Goal: Find specific page/section: Find specific page/section

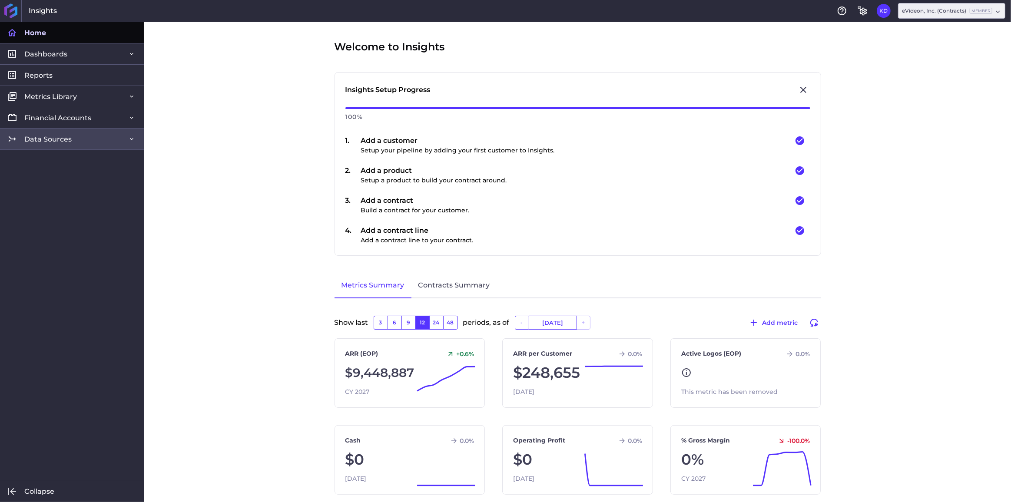
click at [61, 142] on span "Data Sources" at bounding box center [47, 139] width 47 height 9
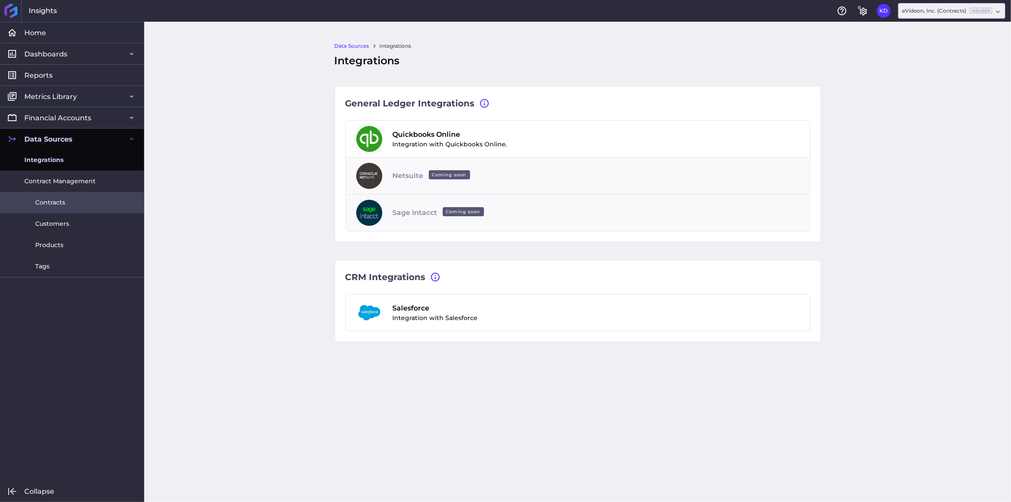
click at [50, 202] on span "Contracts" at bounding box center [50, 202] width 30 height 9
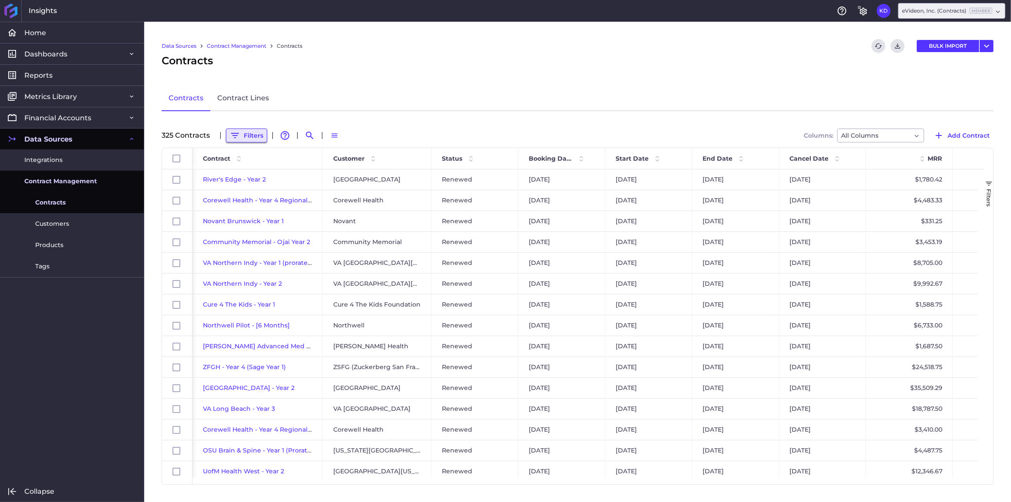
click at [256, 133] on button "Filters" at bounding box center [246, 136] width 41 height 14
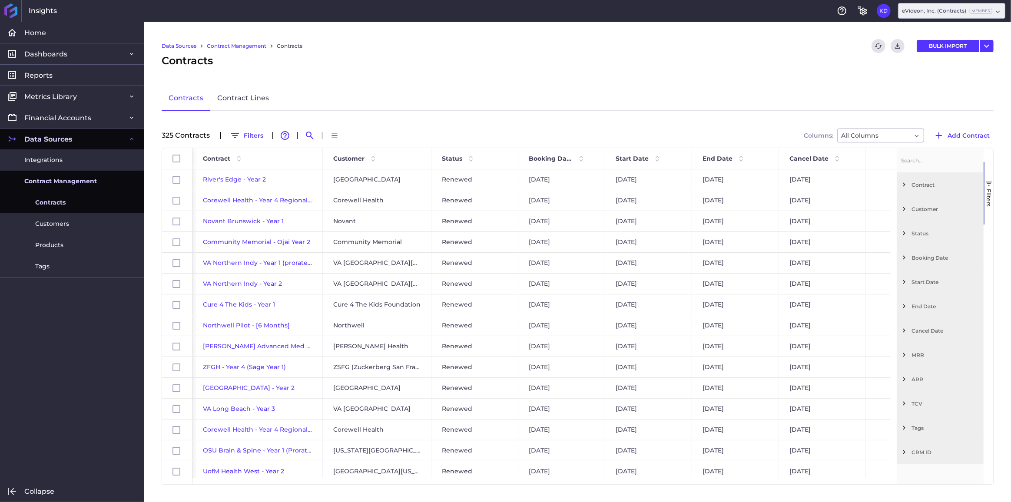
click at [903, 188] on div "Contract" at bounding box center [940, 184] width 87 height 24
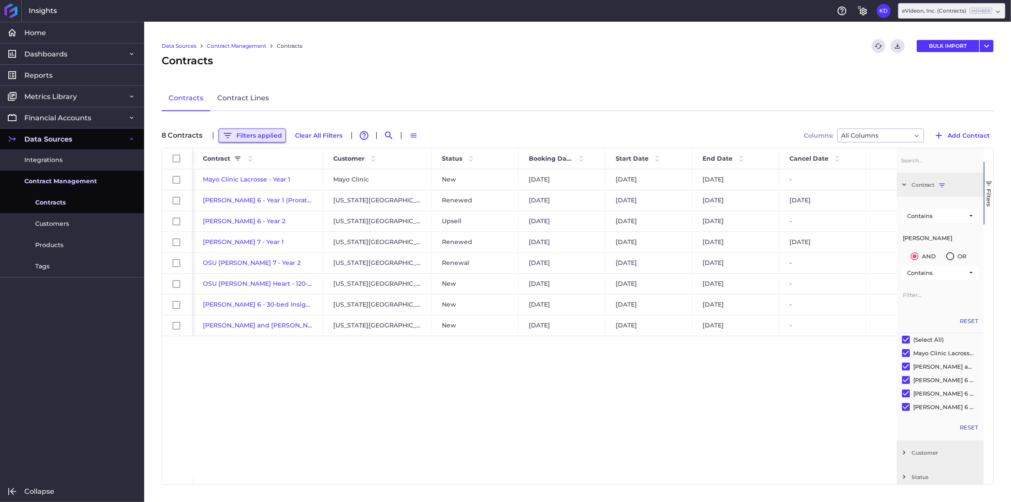
type input "[PERSON_NAME]"
click at [249, 139] on button "Filters applied" at bounding box center [252, 136] width 67 height 14
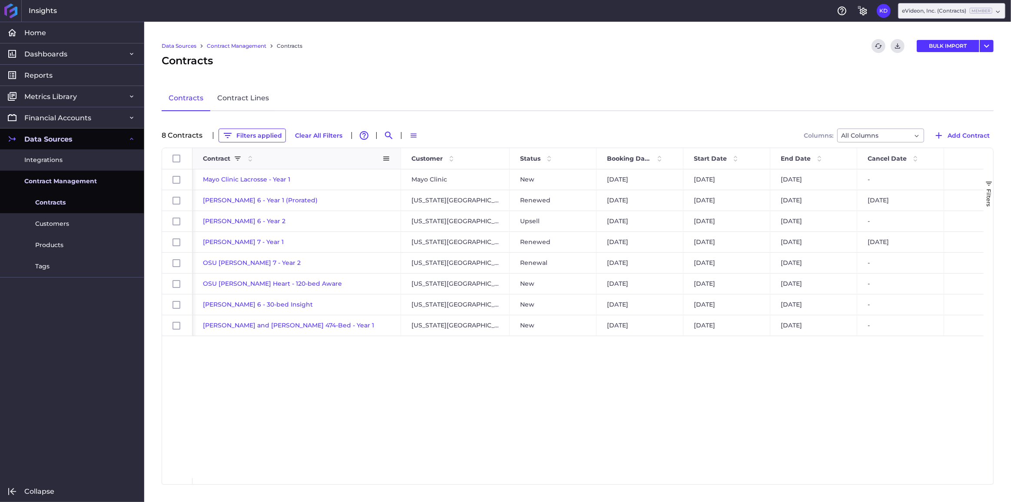
drag, startPoint x: 321, startPoint y: 157, endPoint x: 399, endPoint y: 159, distance: 78.2
click at [399, 159] on div at bounding box center [400, 158] width 3 height 21
click at [216, 156] on span "Contract" at bounding box center [216, 159] width 27 height 8
click at [230, 282] on span "[PERSON_NAME] 7 - Year 1" at bounding box center [243, 284] width 81 height 8
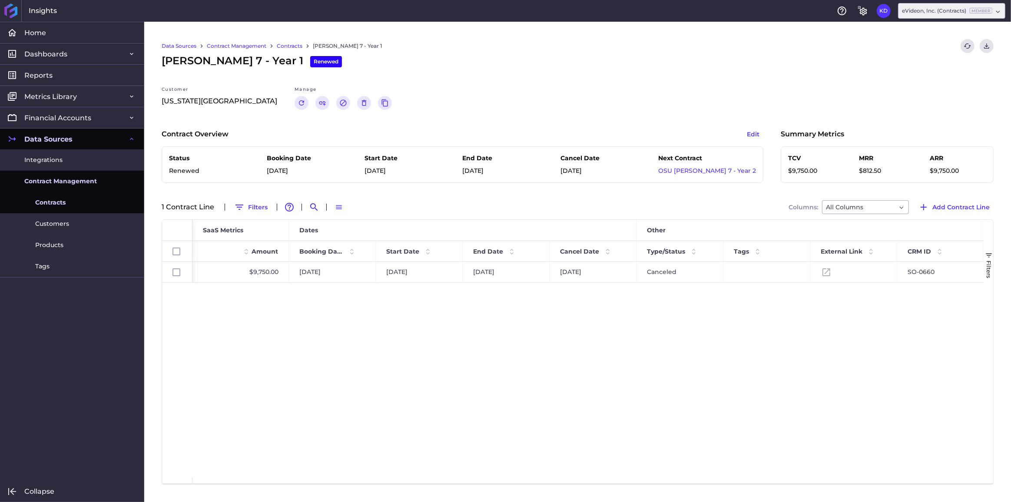
click at [291, 46] on link "Contracts" at bounding box center [290, 46] width 26 height 8
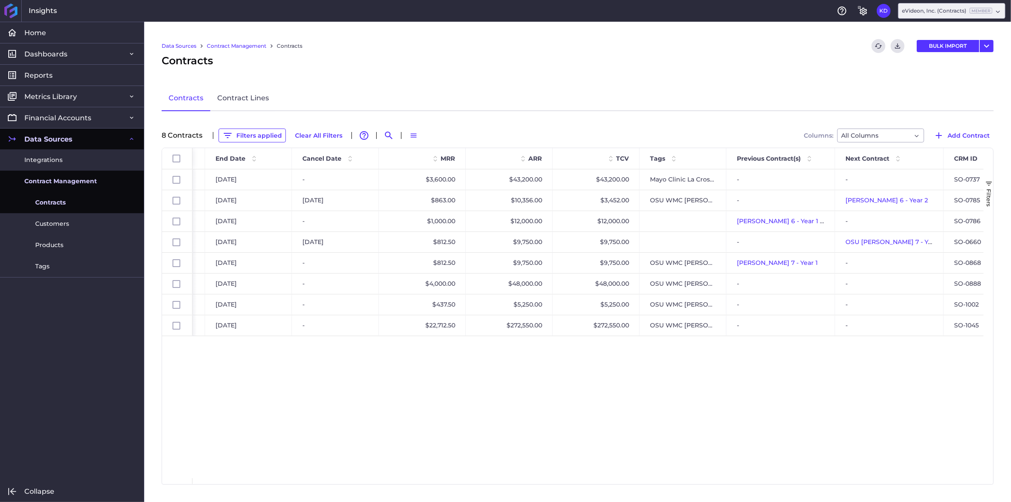
scroll to position [0, 616]
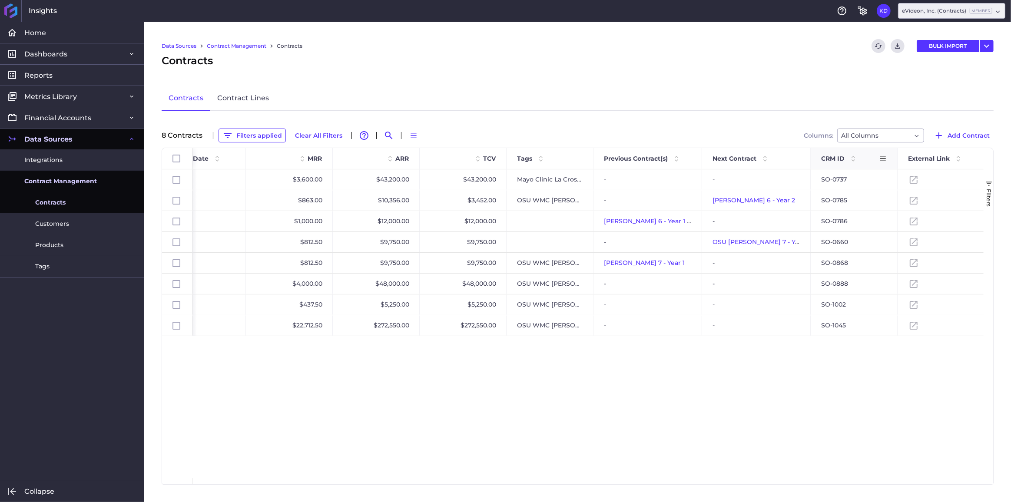
click at [879, 159] on span at bounding box center [883, 159] width 8 height 8
click at [894, 179] on span "Pin Column" at bounding box center [923, 177] width 69 height 17
click at [852, 196] on span "Pin Left" at bounding box center [849, 197] width 37 height 17
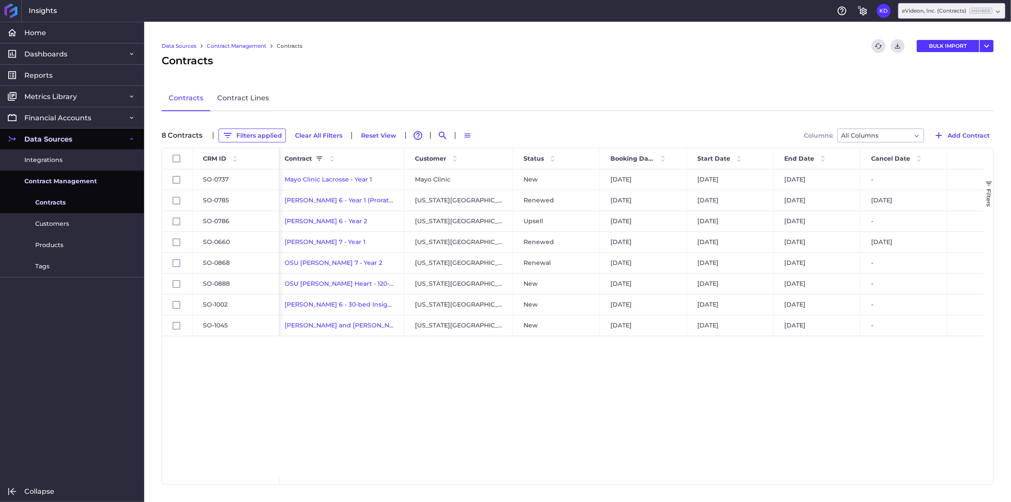
scroll to position [0, 0]
click at [351, 302] on span "[PERSON_NAME] 6 - 30-bed Insight" at bounding box center [345, 305] width 110 height 8
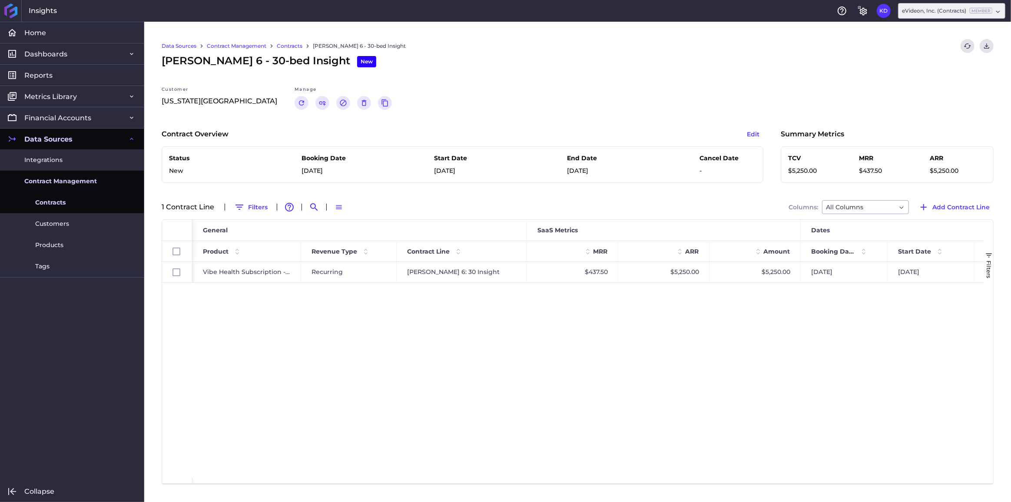
click at [282, 47] on link "Contracts" at bounding box center [290, 46] width 26 height 8
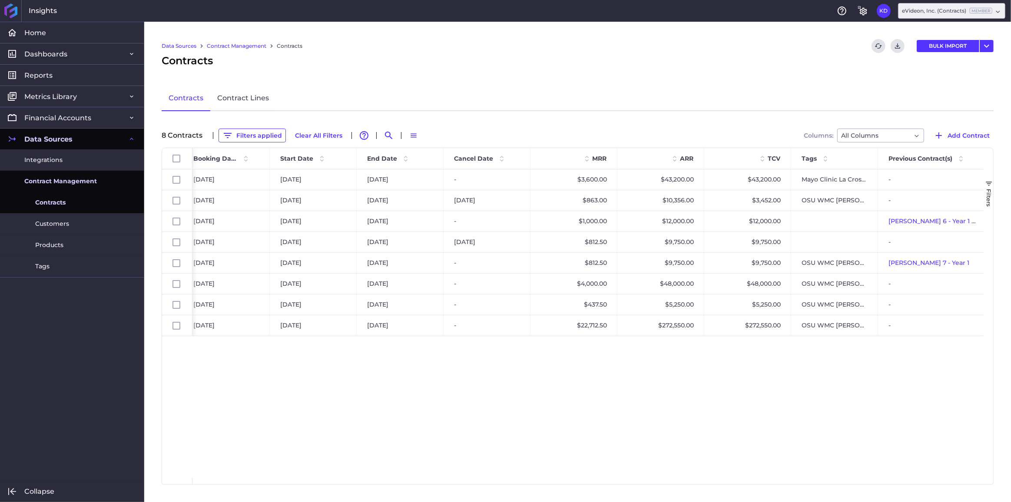
scroll to position [0, 399]
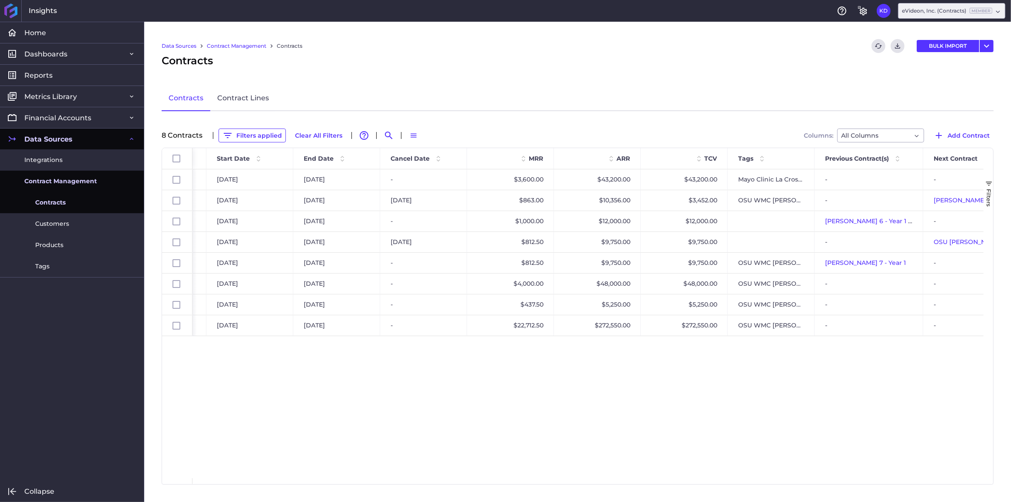
drag, startPoint x: 666, startPoint y: 461, endPoint x: 771, endPoint y: 456, distance: 105.3
click at [771, 456] on div "New [DATE] [DATE] [DATE] - $3,600.00 $43,200.00 $43,200.00 Mayo Clinic [GEOGRAP…" at bounding box center [587, 323] width 791 height 309
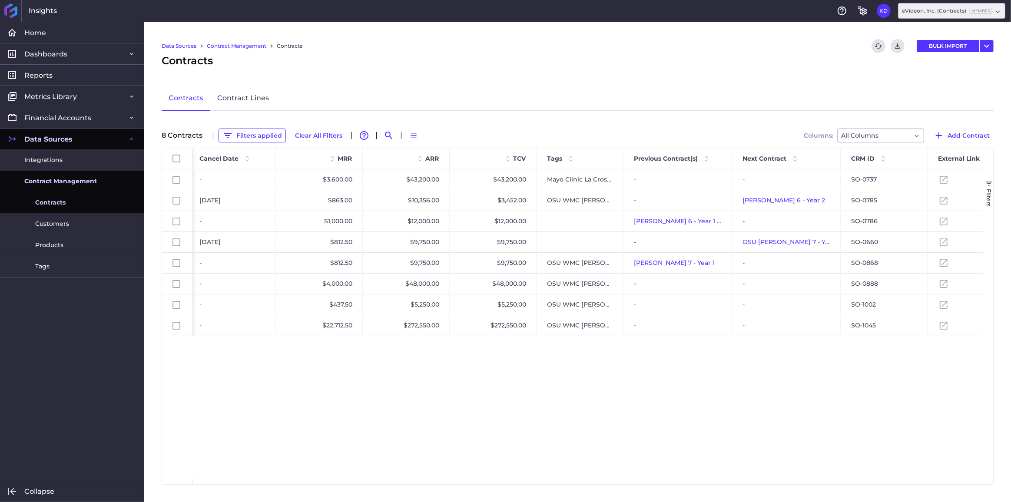
scroll to position [0, 593]
click at [913, 160] on span at bounding box center [910, 159] width 8 height 8
click at [925, 179] on span "Pin Column" at bounding box center [951, 177] width 69 height 17
click at [922, 176] on span "Pin Column" at bounding box center [951, 177] width 69 height 17
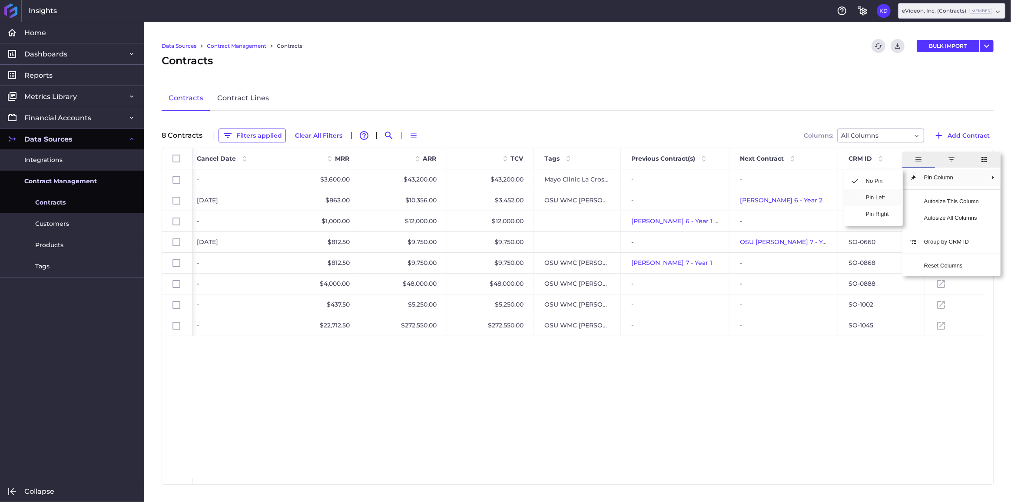
click at [890, 197] on span "Pin Left" at bounding box center [877, 197] width 37 height 17
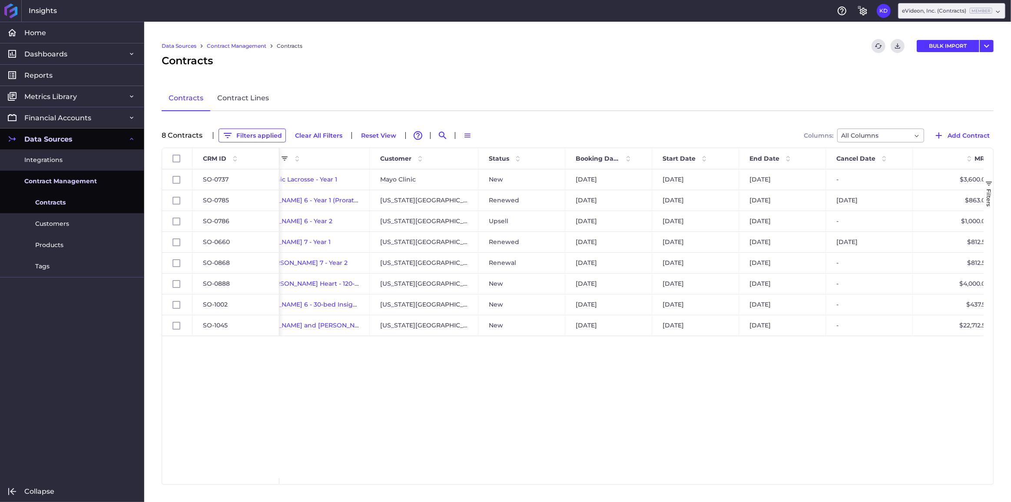
scroll to position [0, 0]
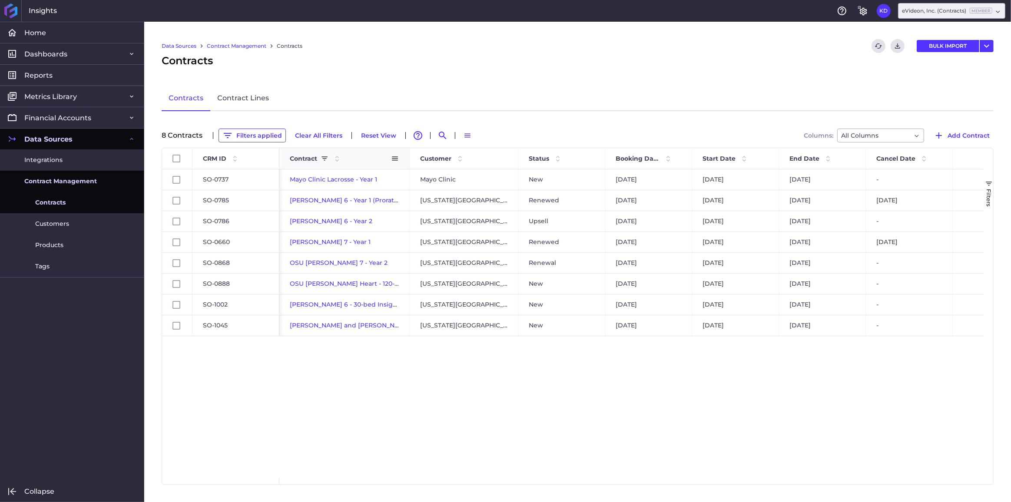
click at [301, 157] on span "Contract" at bounding box center [303, 159] width 27 height 8
click at [308, 135] on button "Clear All Filters" at bounding box center [318, 136] width 55 height 14
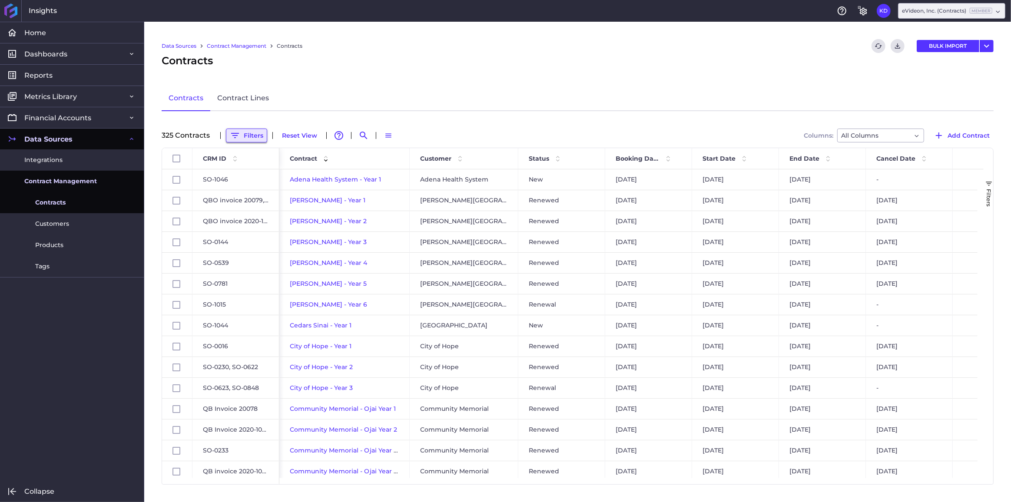
click at [252, 133] on button "Filters" at bounding box center [246, 136] width 41 height 14
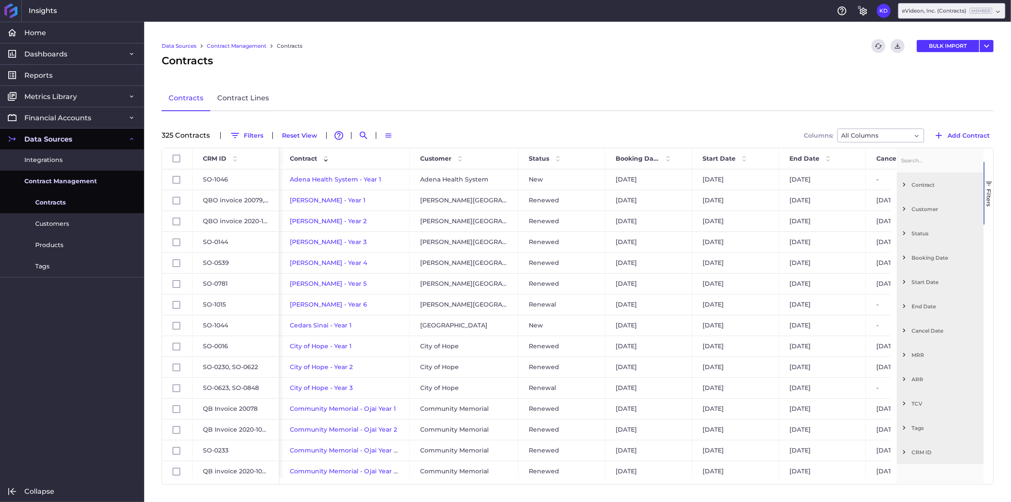
click at [903, 208] on span "Filter List 12 Filters" at bounding box center [904, 209] width 8 height 8
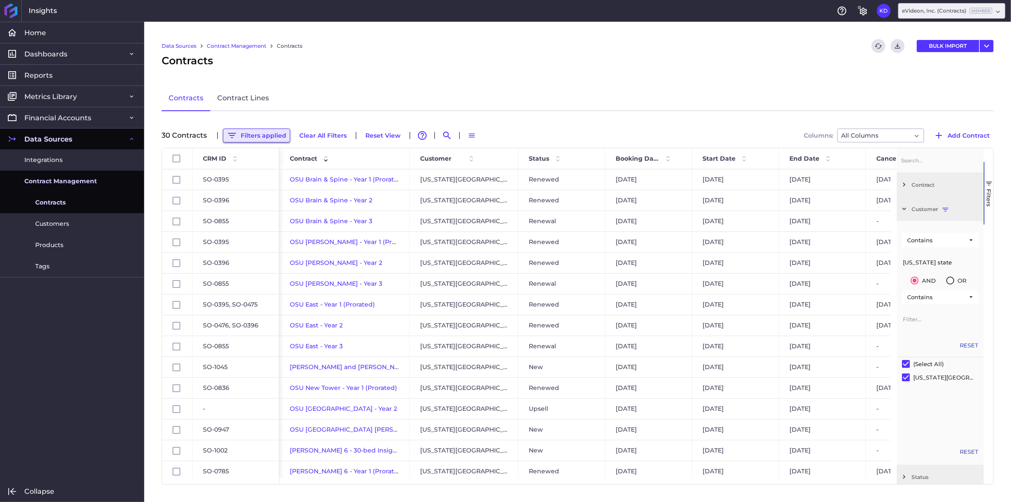
type input "[US_STATE] state"
click at [246, 134] on button "Filters applied" at bounding box center [256, 136] width 67 height 14
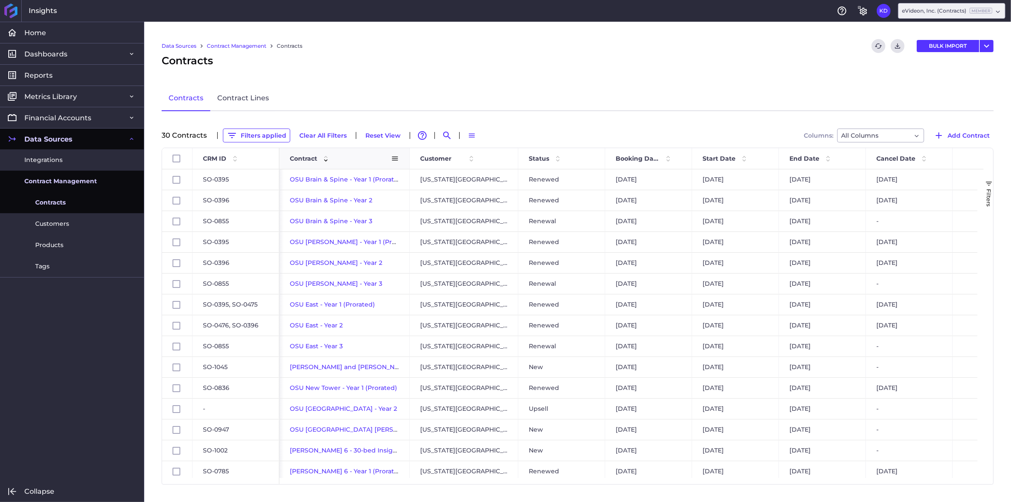
click at [290, 159] on span "Contract" at bounding box center [303, 159] width 27 height 8
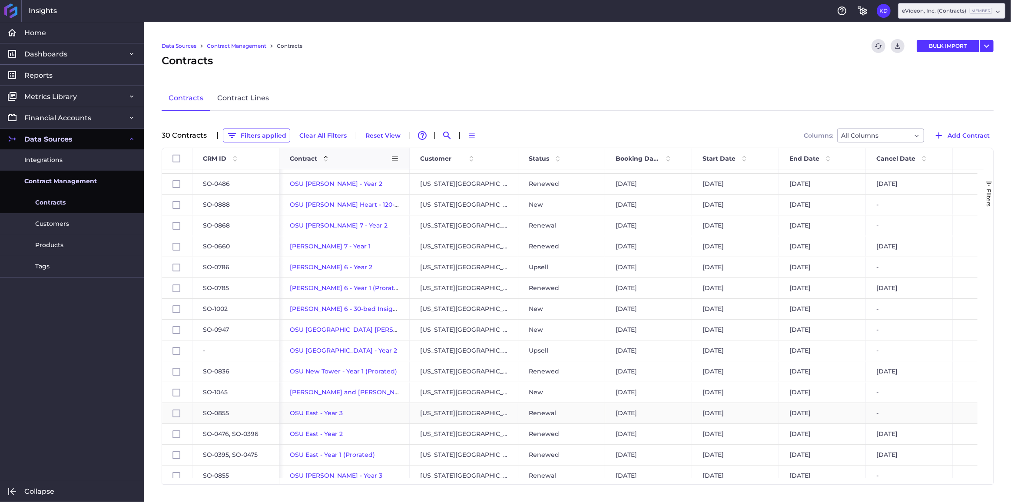
scroll to position [197, 0]
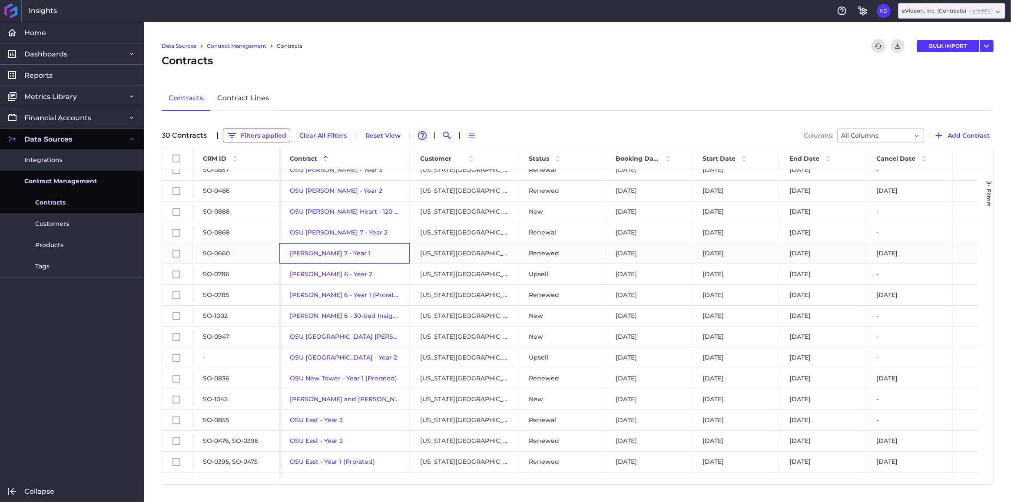
click at [333, 252] on span "[PERSON_NAME] 7 - Year 1" at bounding box center [330, 253] width 81 height 8
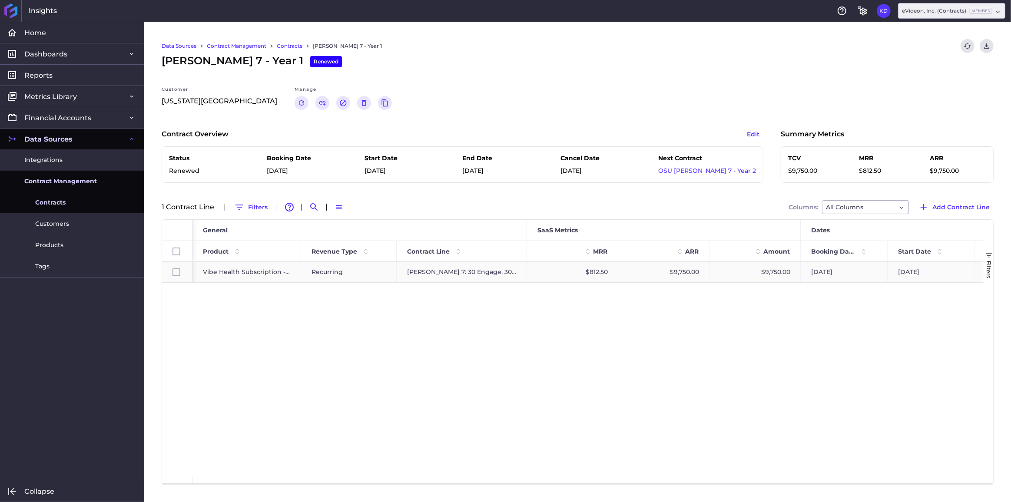
click at [710, 273] on div "$9,750.00" at bounding box center [755, 272] width 91 height 20
checkbox input "true"
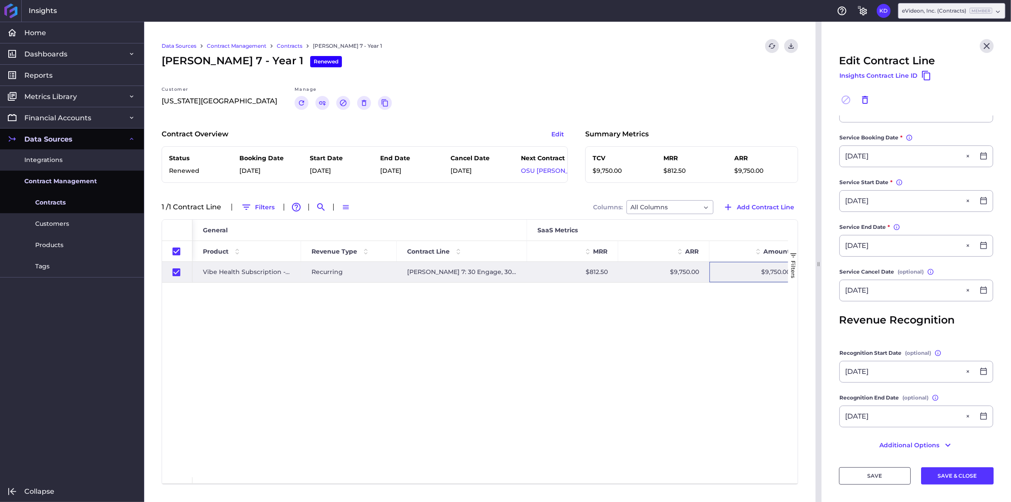
scroll to position [213, 0]
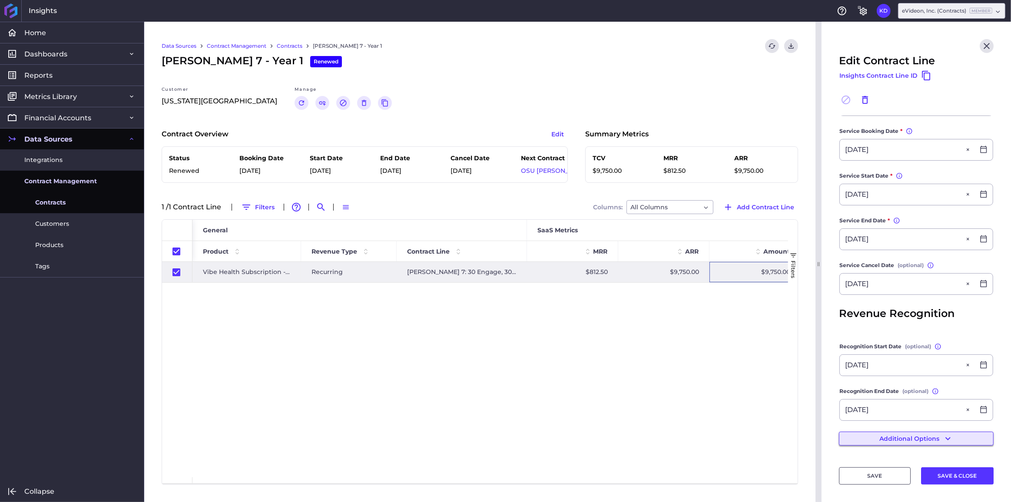
click at [917, 442] on button "Additional Options" at bounding box center [916, 439] width 155 height 14
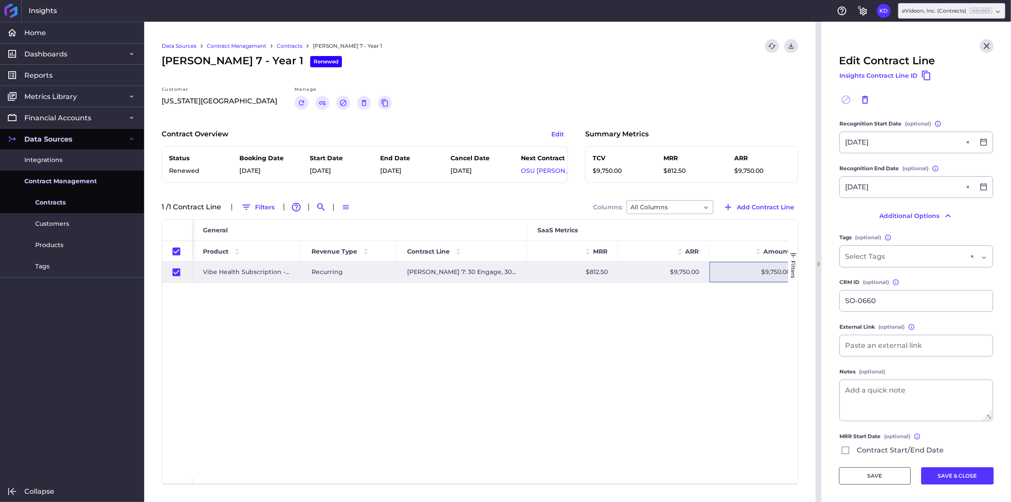
scroll to position [435, 0]
click at [556, 132] on button "Edit" at bounding box center [557, 134] width 20 height 14
checkbox input "false"
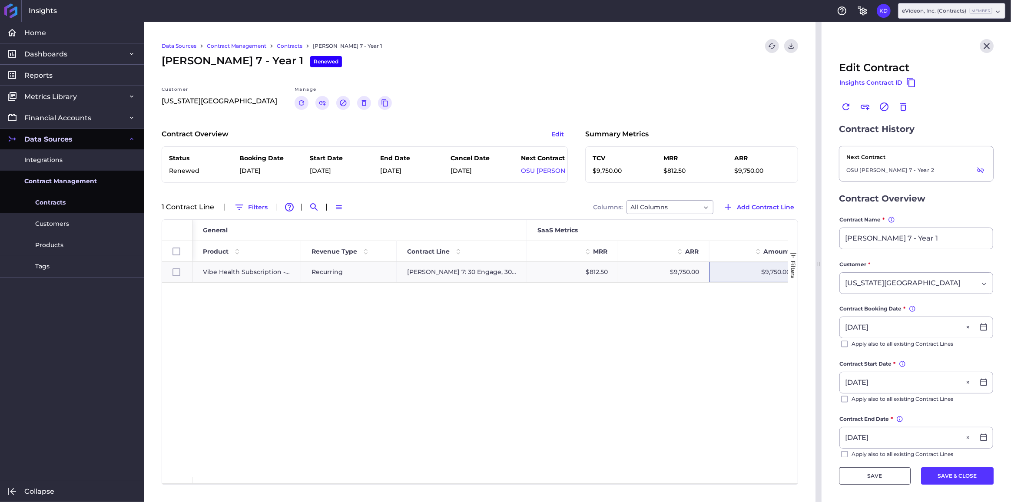
scroll to position [91, 0]
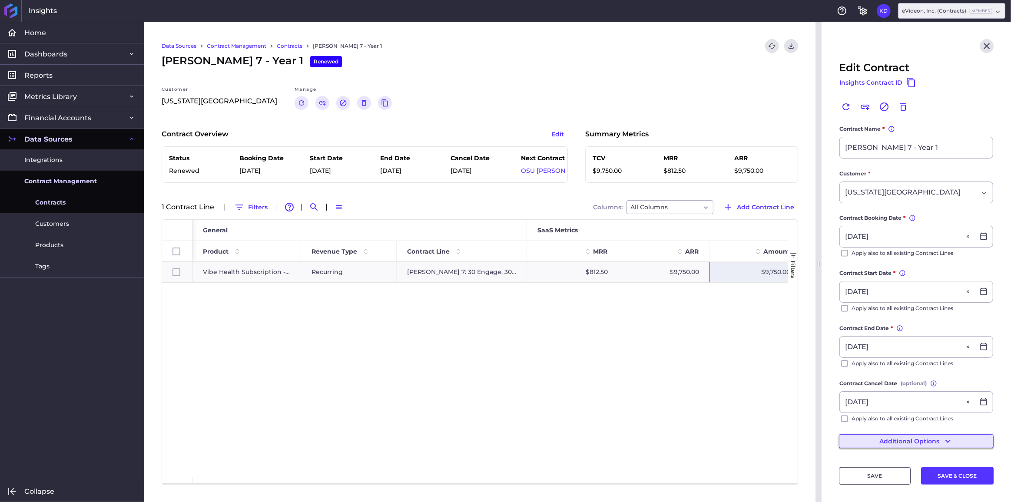
click at [902, 437] on button "Additional Options" at bounding box center [916, 441] width 155 height 14
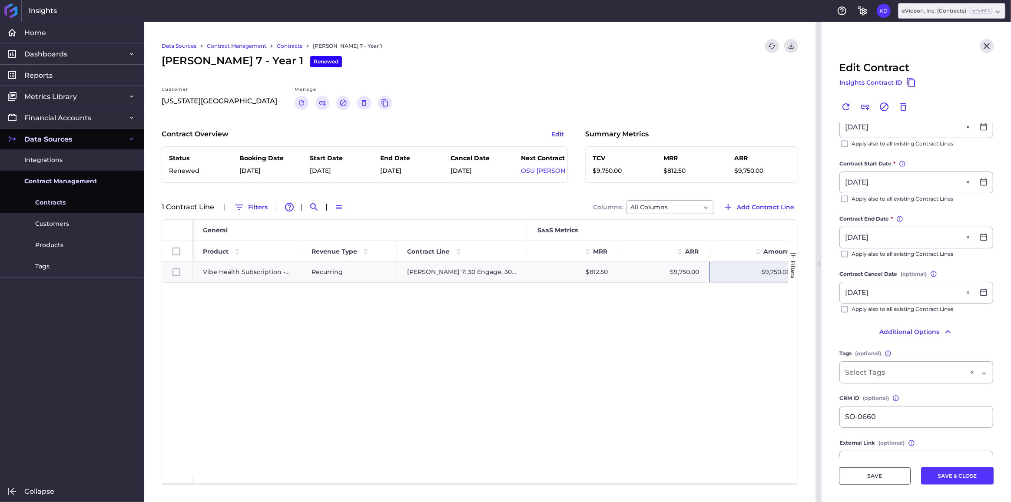
scroll to position [0, 0]
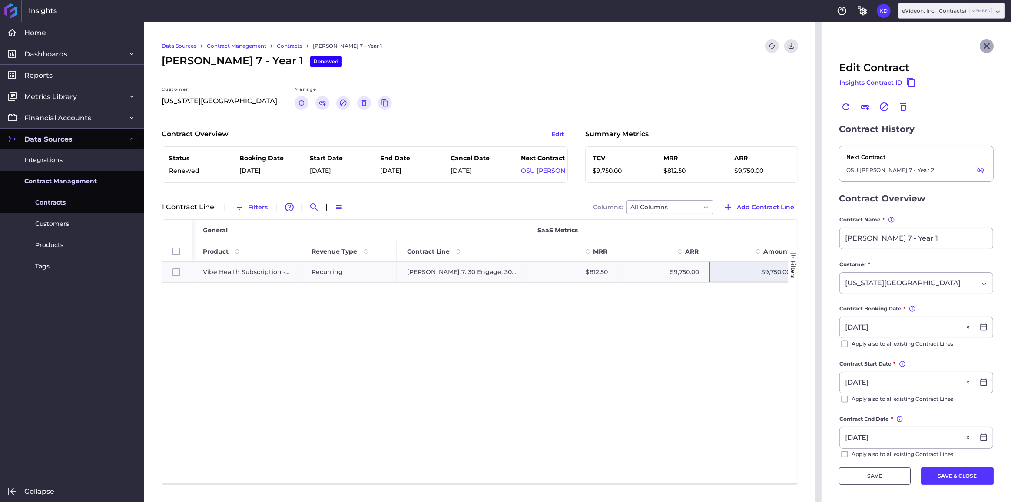
click at [982, 47] on icon "Close" at bounding box center [987, 46] width 10 height 10
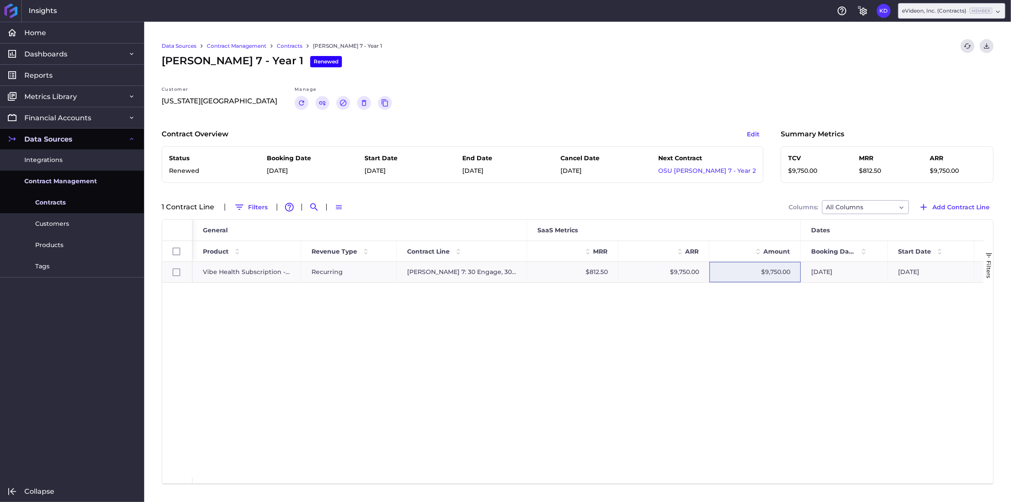
click at [285, 46] on link "Contracts" at bounding box center [290, 46] width 26 height 8
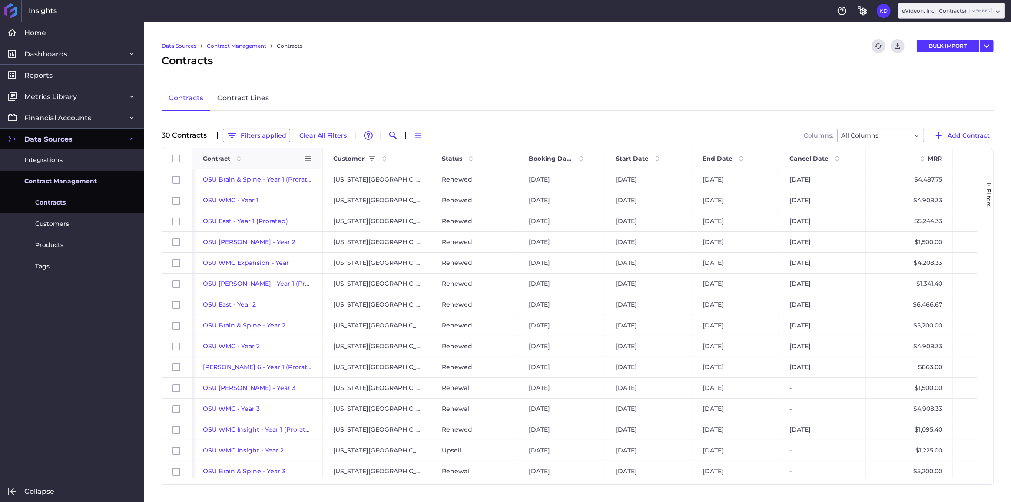
click at [213, 156] on span "Contract" at bounding box center [216, 159] width 27 height 8
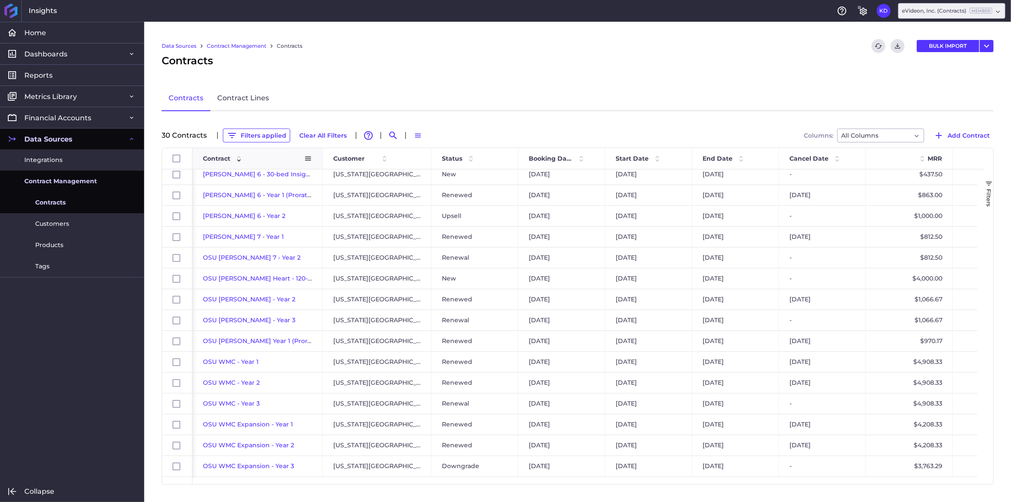
scroll to position [316, 0]
click at [252, 383] on span "OSU WMC Expansion - Year 1" at bounding box center [248, 385] width 90 height 8
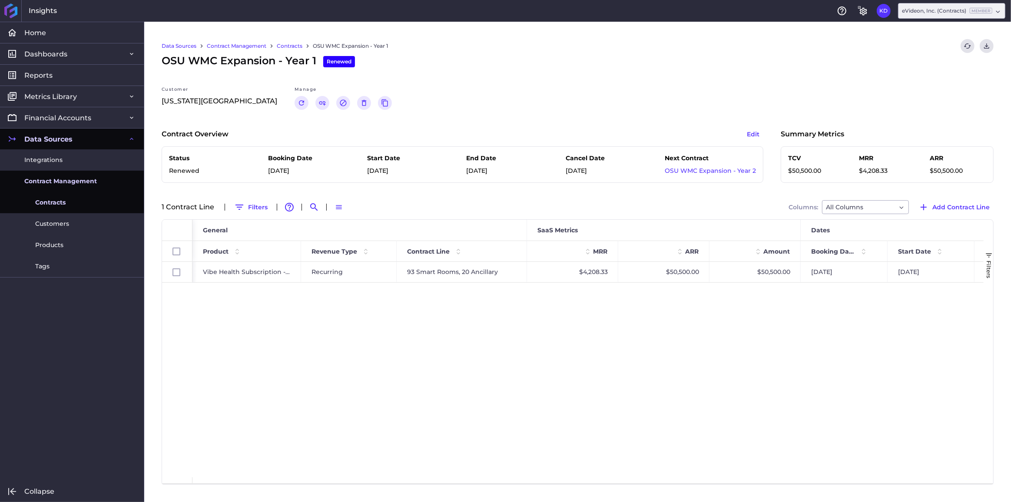
click at [294, 45] on link "Contracts" at bounding box center [290, 46] width 26 height 8
